Goal: Navigation & Orientation: Find specific page/section

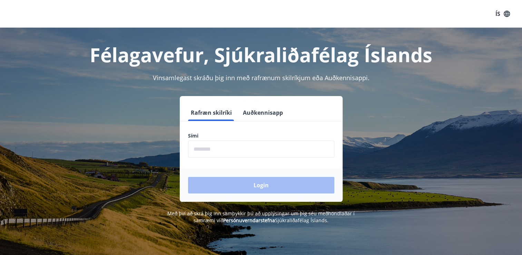
click at [225, 151] on input "phone" at bounding box center [261, 149] width 146 height 17
type input "********"
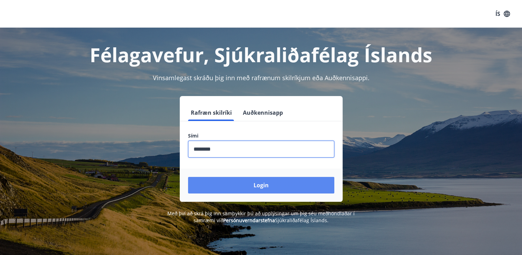
click at [234, 186] on button "Login" at bounding box center [261, 185] width 146 height 17
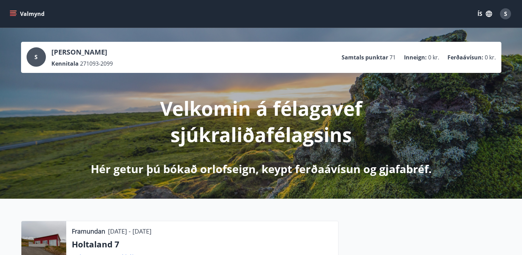
click at [39, 13] on button "Valmynd" at bounding box center [27, 14] width 39 height 12
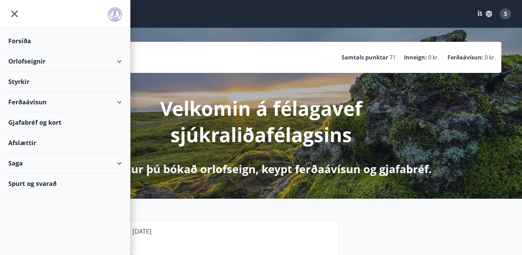
click at [95, 102] on div "Ferðaávísun" at bounding box center [65, 102] width 114 height 20
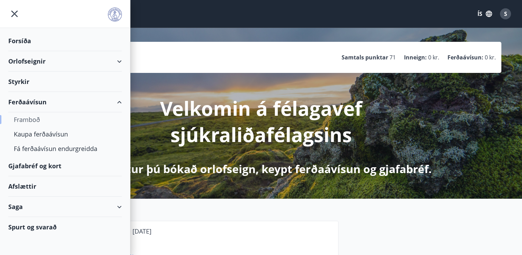
click at [37, 117] on div "Framboð" at bounding box center [65, 119] width 103 height 15
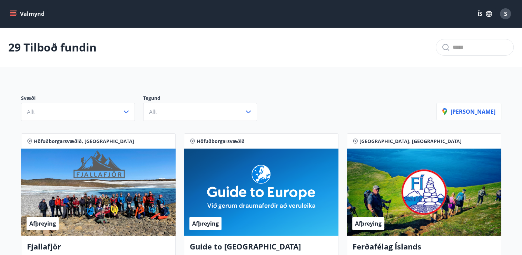
click at [13, 15] on icon "menu" at bounding box center [13, 13] width 7 height 7
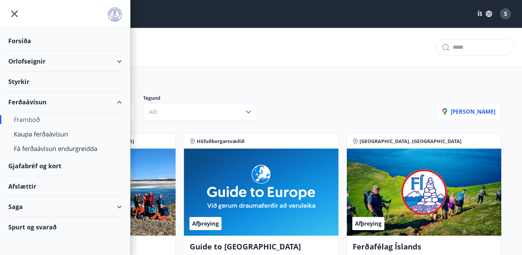
click at [32, 168] on div "Gjafabréf og kort" at bounding box center [65, 166] width 114 height 20
